Goal: Use online tool/utility: Utilize a website feature to perform a specific function

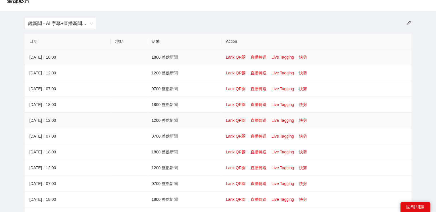
scroll to position [57, 0]
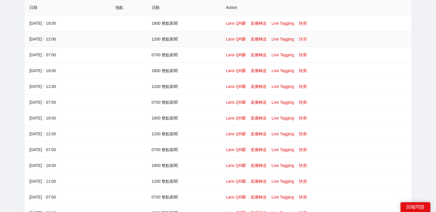
click at [303, 38] on link "快剪" at bounding box center [303, 39] width 8 height 5
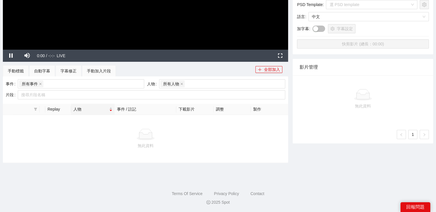
scroll to position [45, 0]
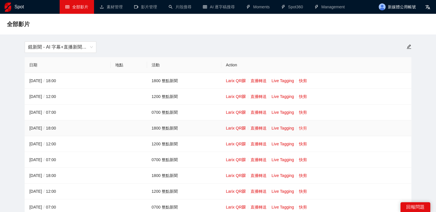
click at [303, 126] on link "快剪" at bounding box center [303, 128] width 8 height 5
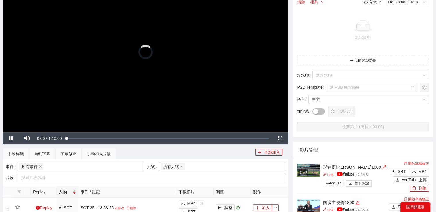
scroll to position [86, 0]
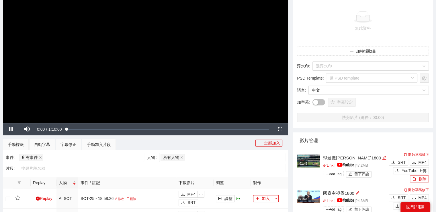
click at [186, 63] on video "Video Player" at bounding box center [145, 42] width 285 height 161
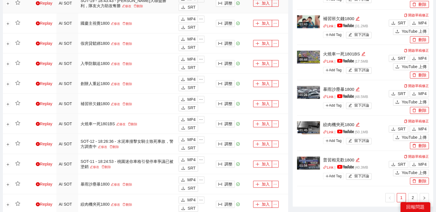
scroll to position [459, 0]
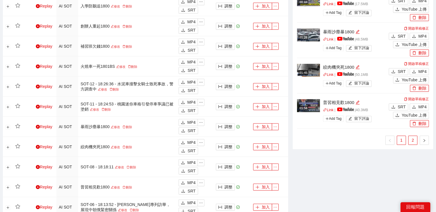
click at [412, 137] on link "2" at bounding box center [413, 140] width 9 height 9
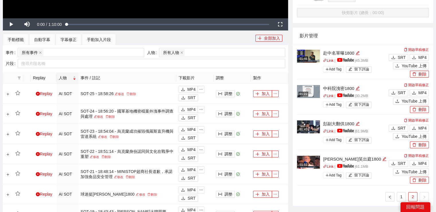
scroll to position [172, 0]
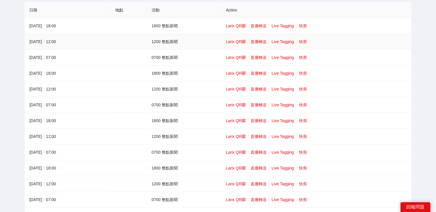
scroll to position [86, 0]
click at [302, 24] on link "快剪" at bounding box center [303, 26] width 8 height 5
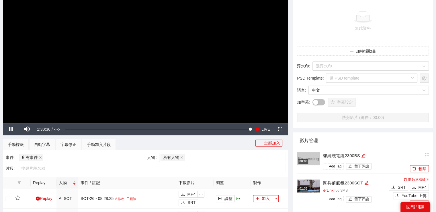
click at [246, 73] on video "Video Player" at bounding box center [145, 42] width 285 height 161
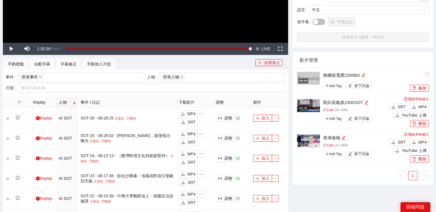
scroll to position [201, 0]
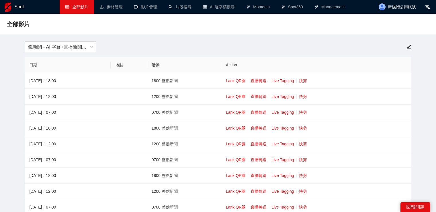
scroll to position [29, 0]
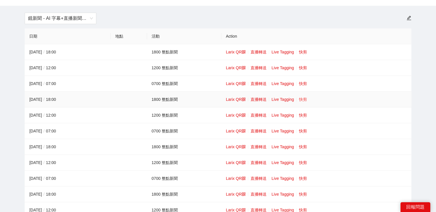
click at [305, 99] on link "快剪" at bounding box center [303, 99] width 8 height 5
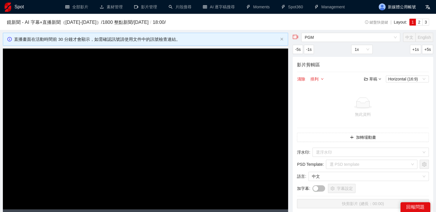
click at [208, 118] on video "Video Player" at bounding box center [145, 128] width 285 height 161
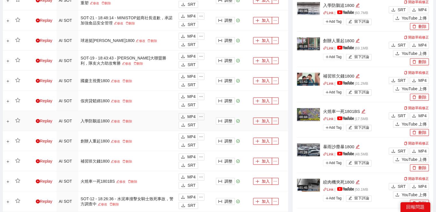
scroll to position [459, 0]
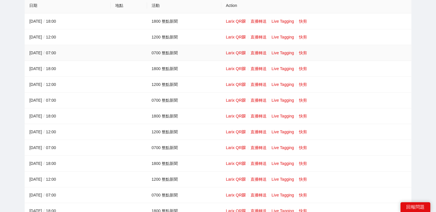
scroll to position [57, 0]
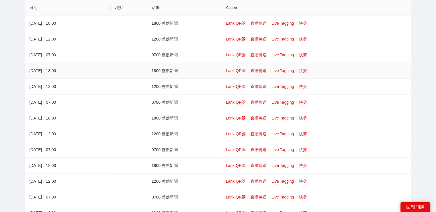
click at [304, 70] on link "快剪" at bounding box center [303, 70] width 8 height 5
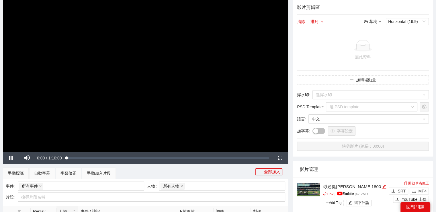
click at [233, 79] on video "Video Player" at bounding box center [145, 71] width 285 height 161
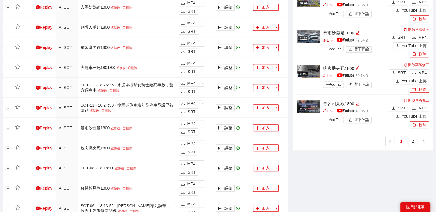
scroll to position [459, 0]
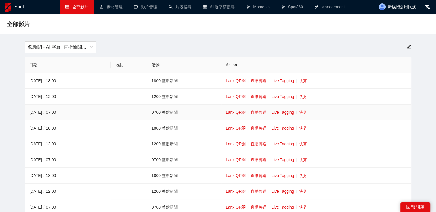
click at [304, 111] on link "快剪" at bounding box center [303, 112] width 8 height 5
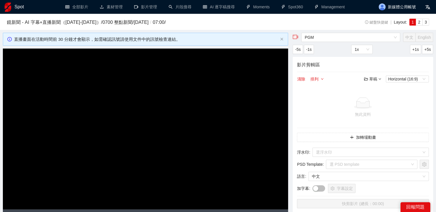
click at [194, 90] on video "Video Player" at bounding box center [145, 128] width 285 height 161
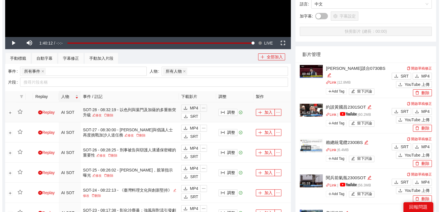
scroll to position [229, 0]
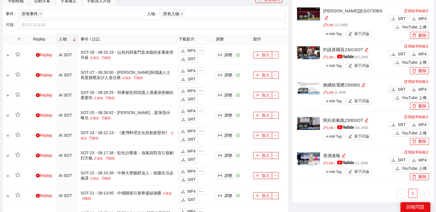
click at [315, 54] on img at bounding box center [308, 52] width 23 height 13
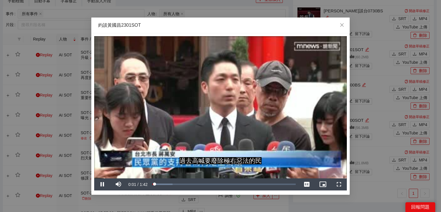
click at [208, 108] on video "Video Player" at bounding box center [220, 107] width 252 height 142
click at [173, 137] on video "Video Player" at bounding box center [220, 107] width 252 height 142
drag, startPoint x: 341, startPoint y: 182, endPoint x: 341, endPoint y: 207, distance: 25.0
click at [341, 184] on span "Video Player" at bounding box center [338, 184] width 16 height 0
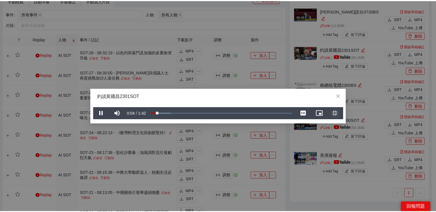
scroll to position [0, 0]
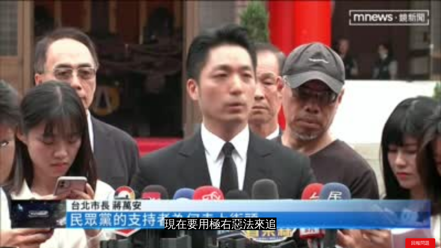
click at [95, 203] on video "Video Player" at bounding box center [220, 124] width 441 height 248
drag, startPoint x: 95, startPoint y: 203, endPoint x: 102, endPoint y: 203, distance: 6.6
click at [96, 203] on video "Video Player" at bounding box center [220, 124] width 441 height 248
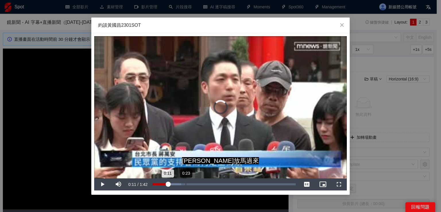
drag, startPoint x: 167, startPoint y: 184, endPoint x: 193, endPoint y: 182, distance: 25.9
click at [193, 182] on div "Loaded : 19.99% 0:23 0:11" at bounding box center [223, 184] width 149 height 12
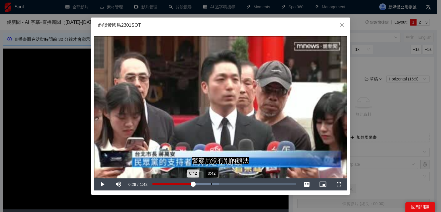
drag, startPoint x: 193, startPoint y: 181, endPoint x: 211, endPoint y: 181, distance: 18.4
click at [211, 181] on div "Loaded : 46.48% 0:42 0:42" at bounding box center [223, 184] width 149 height 12
click at [227, 181] on div "Loaded : 53.13% 0:51 0:42" at bounding box center [223, 184] width 149 height 12
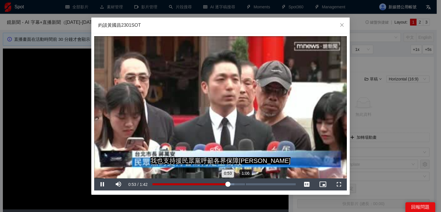
click at [246, 183] on div "Loaded : 57.17% 1:06 0:53" at bounding box center [223, 184] width 143 height 2
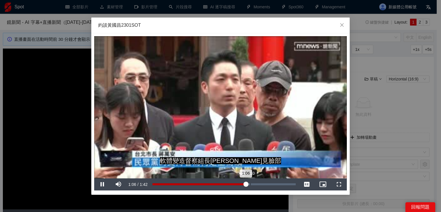
click at [271, 183] on div "Loaded : 57.17% 1:10 1:06" at bounding box center [223, 184] width 143 height 2
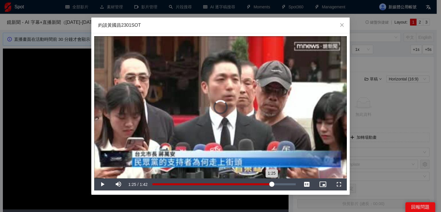
click at [271, 183] on div "1:25" at bounding box center [211, 184] width 119 height 2
click at [279, 182] on div "Loaded : 85.77% 1:30 1:25" at bounding box center [223, 184] width 149 height 12
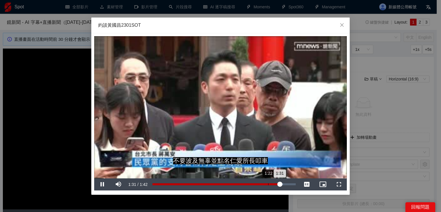
click at [266, 182] on div "Loaded : 91.26% 1:22 1:31" at bounding box center [223, 184] width 149 height 12
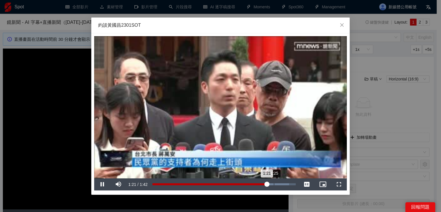
click at [273, 183] on div "Loaded : 95.41% 1:25 1:21" at bounding box center [223, 184] width 143 height 2
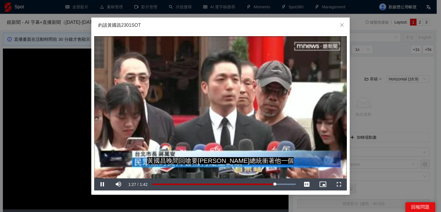
click at [254, 160] on video "Video Player" at bounding box center [220, 107] width 252 height 142
click at [342, 184] on span "Video Player" at bounding box center [338, 184] width 16 height 0
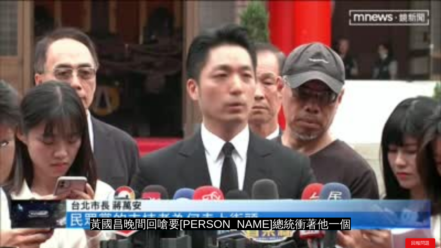
click at [342, 204] on video "Video Player" at bounding box center [220, 124] width 441 height 248
click at [352, 210] on video "Video Player" at bounding box center [220, 124] width 441 height 248
click at [351, 208] on video "Video Player" at bounding box center [220, 124] width 441 height 248
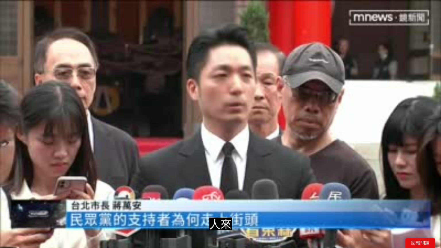
click at [291, 190] on video "Video Player" at bounding box center [220, 124] width 441 height 248
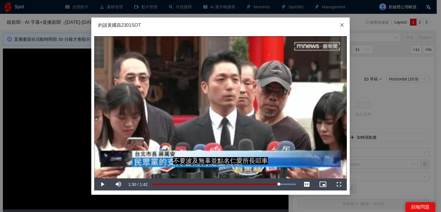
click at [343, 23] on icon "close" at bounding box center [341, 25] width 5 height 5
